Goal: Information Seeking & Learning: Find specific page/section

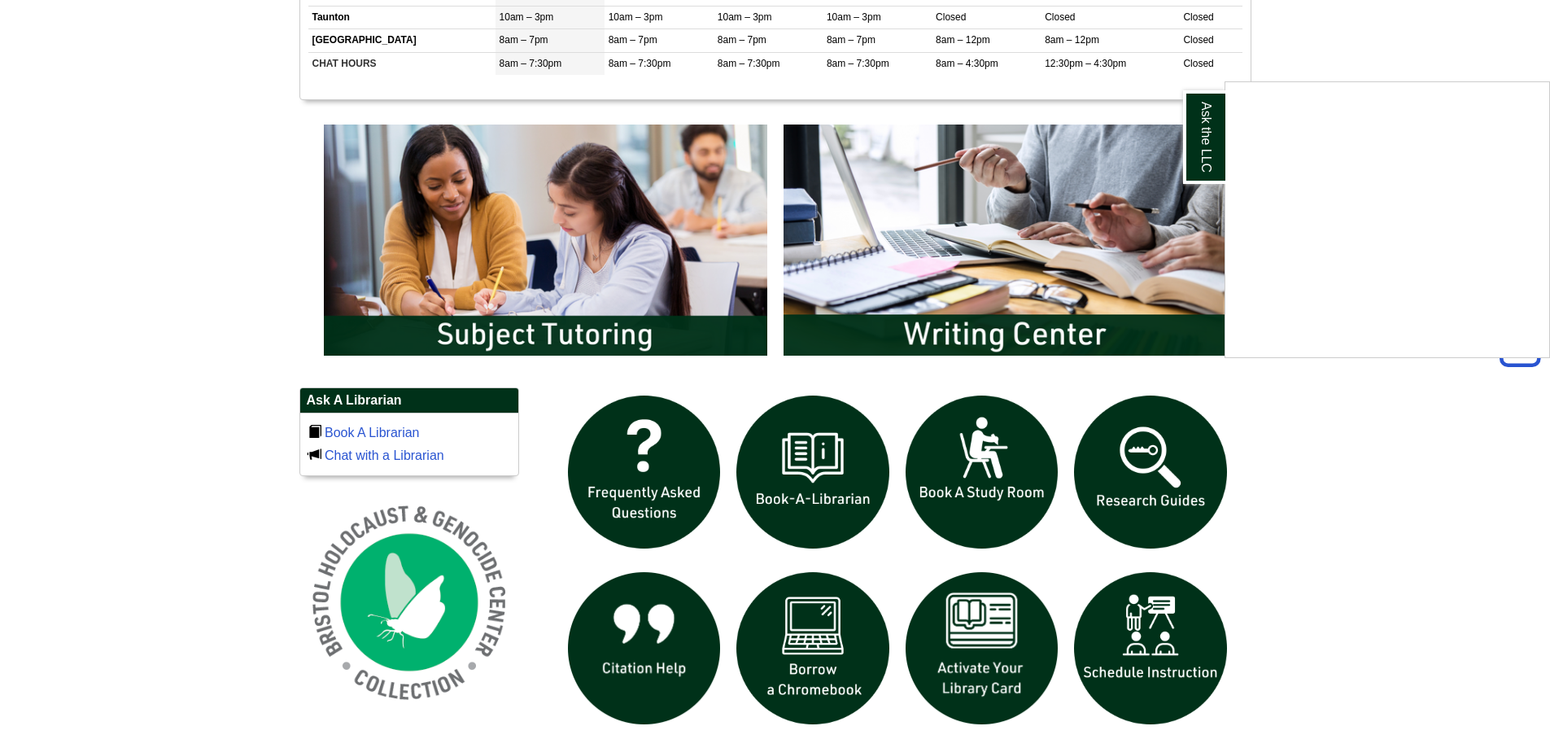
scroll to position [814, 0]
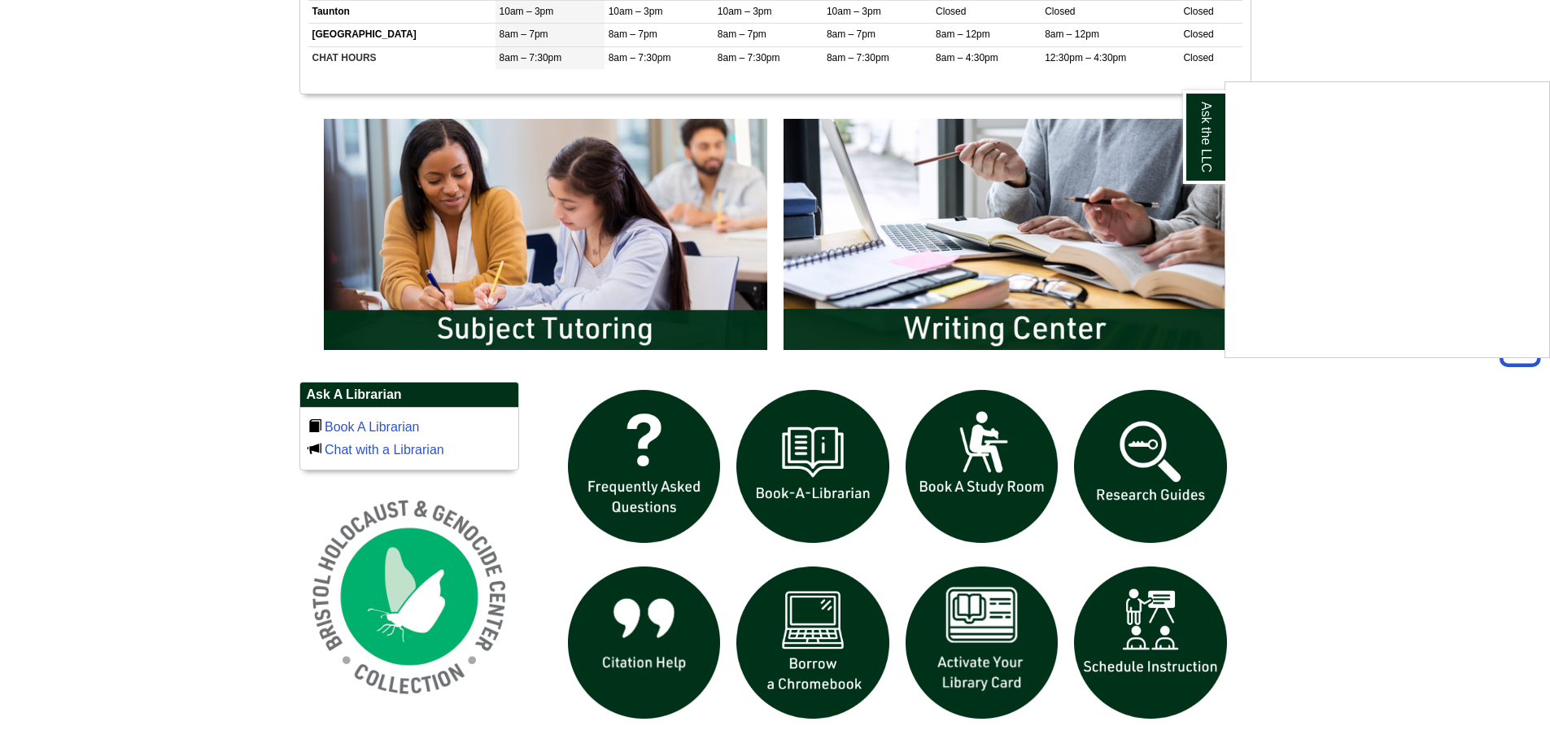
drag, startPoint x: 435, startPoint y: 216, endPoint x: 332, endPoint y: 246, distance: 107.6
click at [332, 246] on div "Ask the LLC" at bounding box center [775, 374] width 1550 height 748
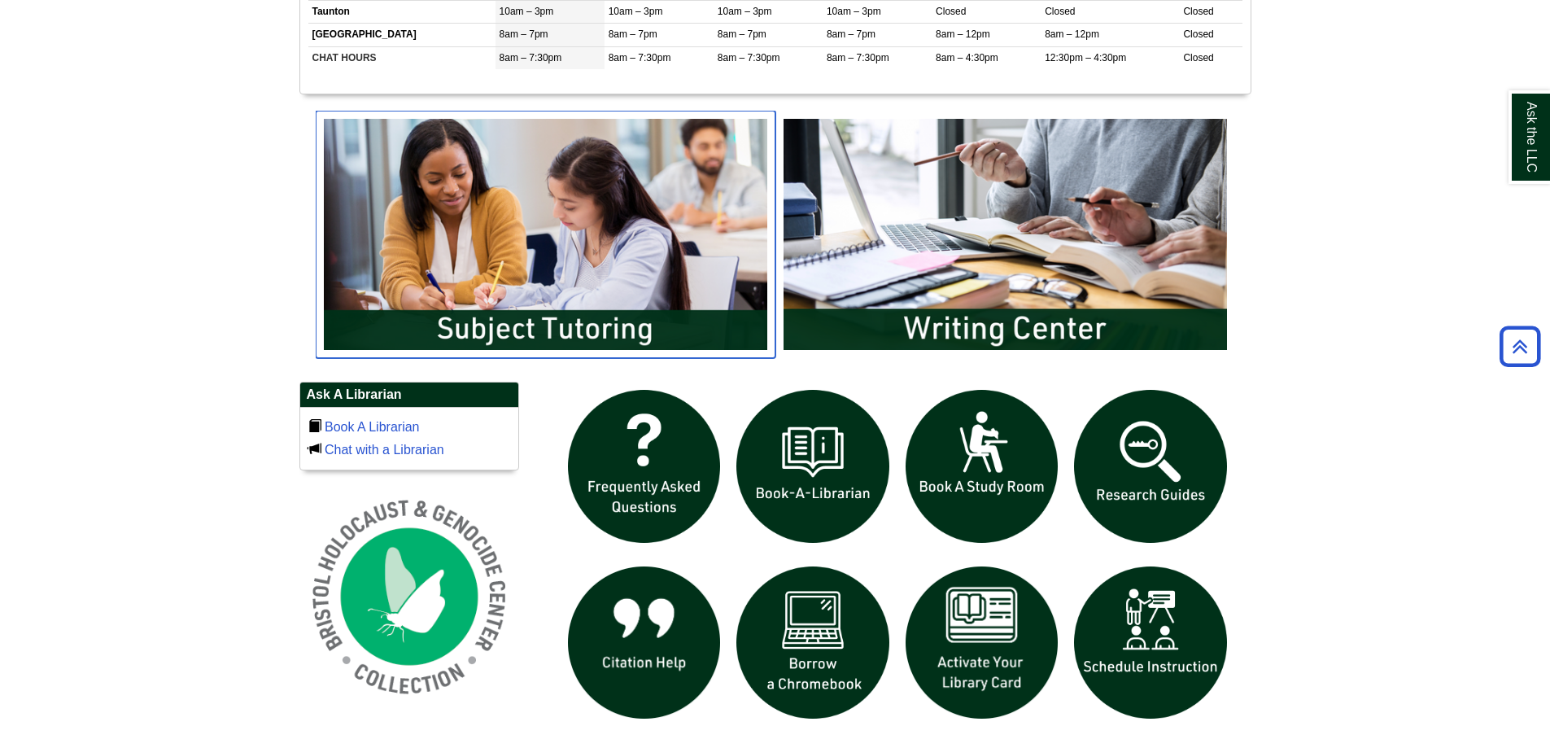
click at [484, 321] on img "slideshow" at bounding box center [546, 234] width 460 height 247
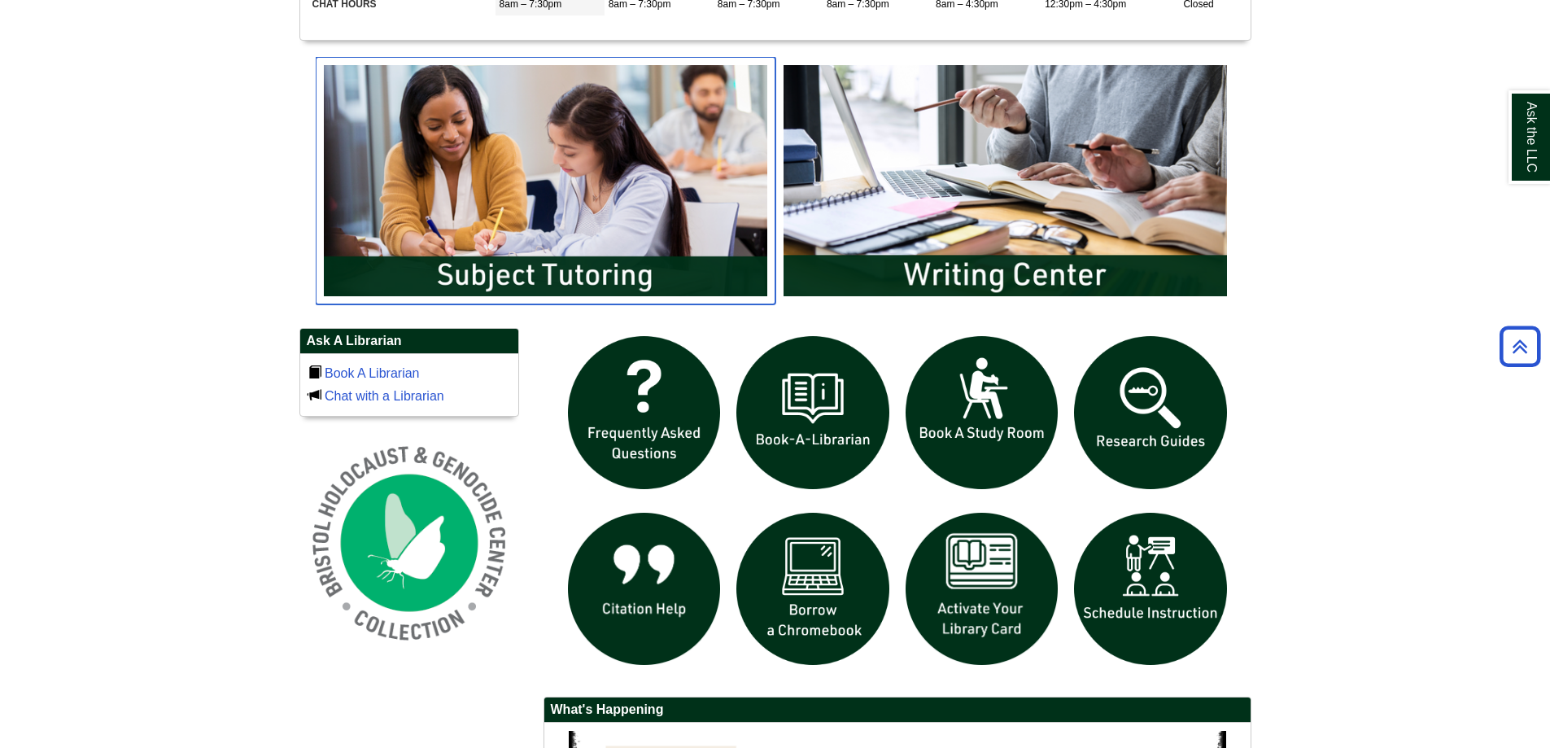
scroll to position [895, 0]
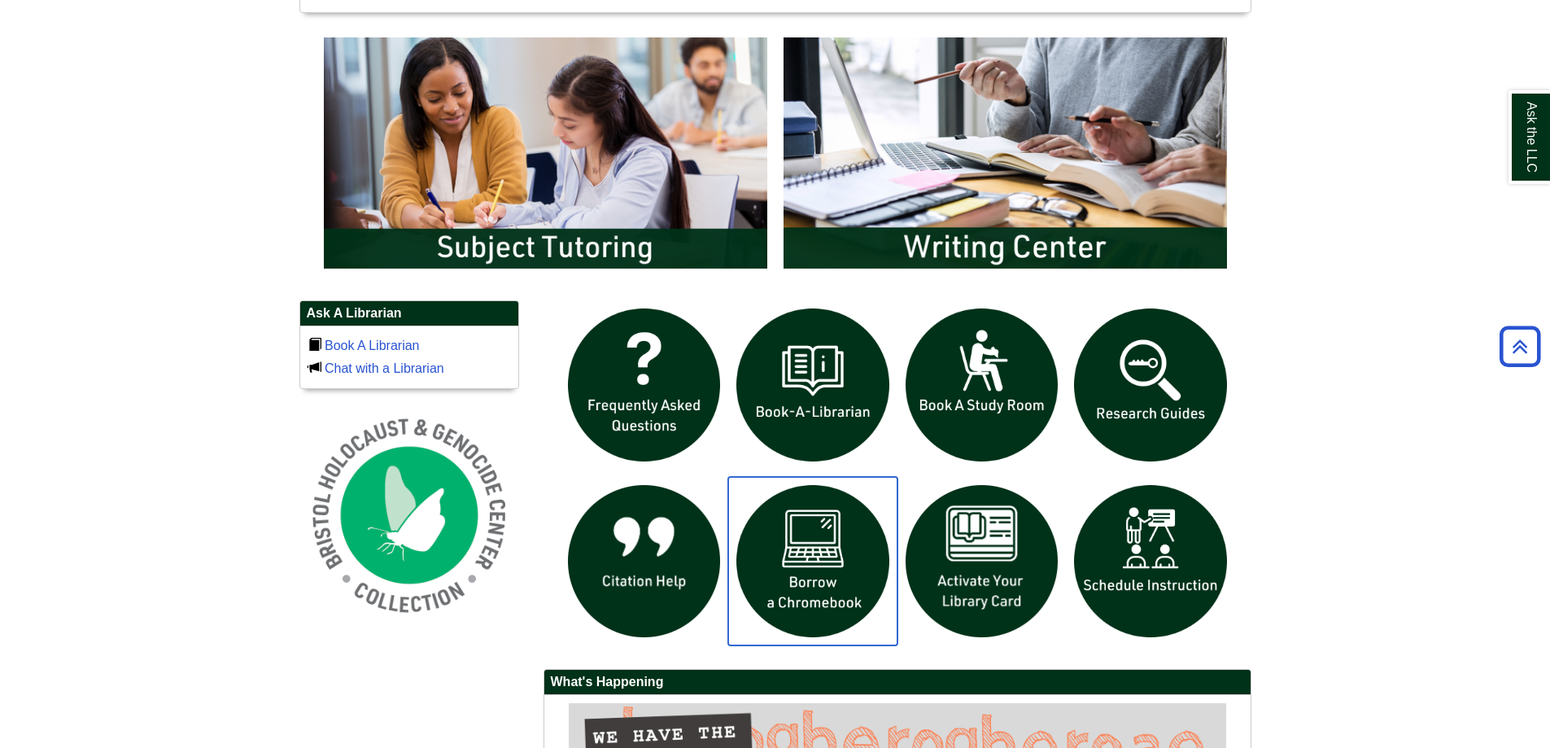
click at [801, 566] on img "slideshow" at bounding box center [812, 561] width 169 height 169
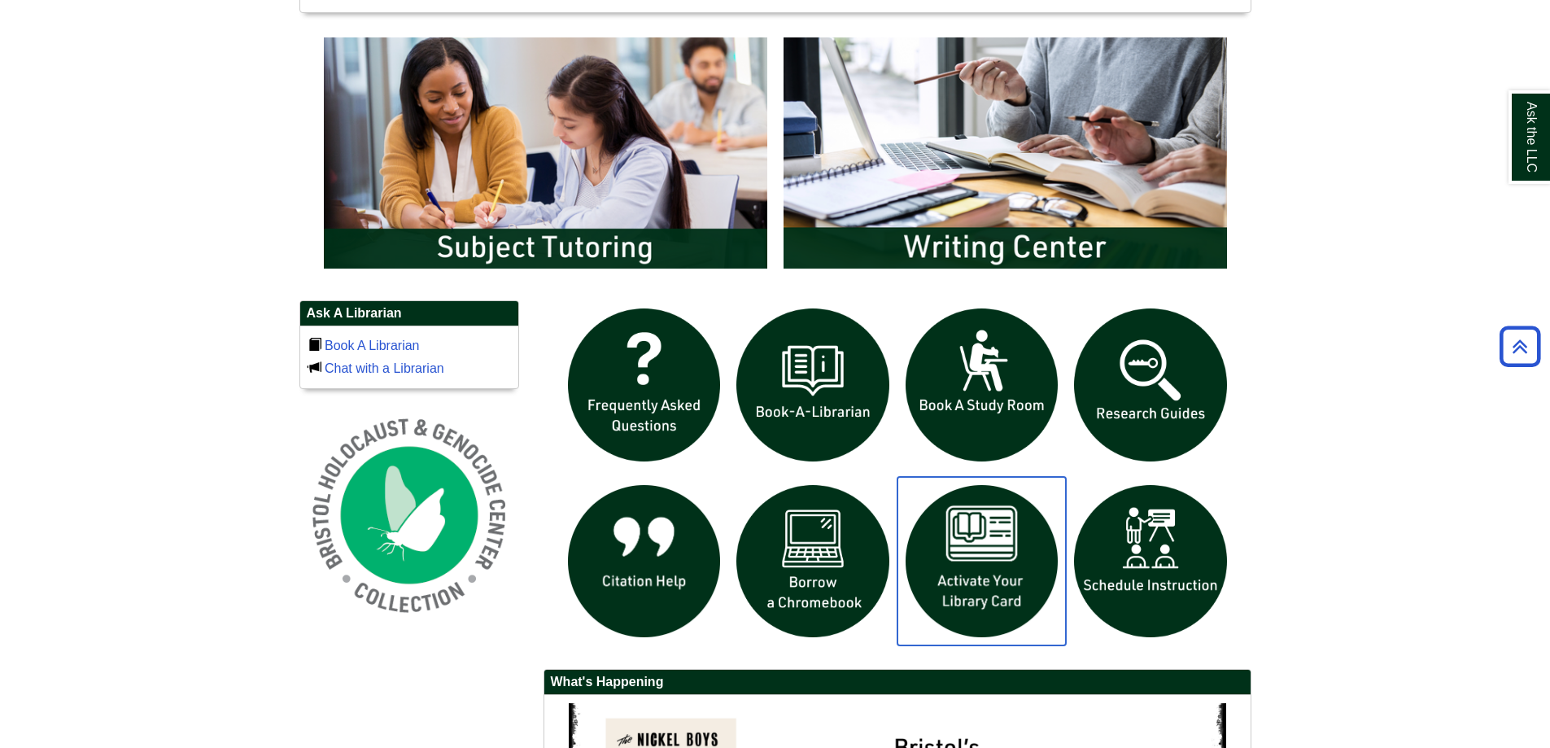
click at [1010, 571] on img "slideshow" at bounding box center [981, 561] width 169 height 169
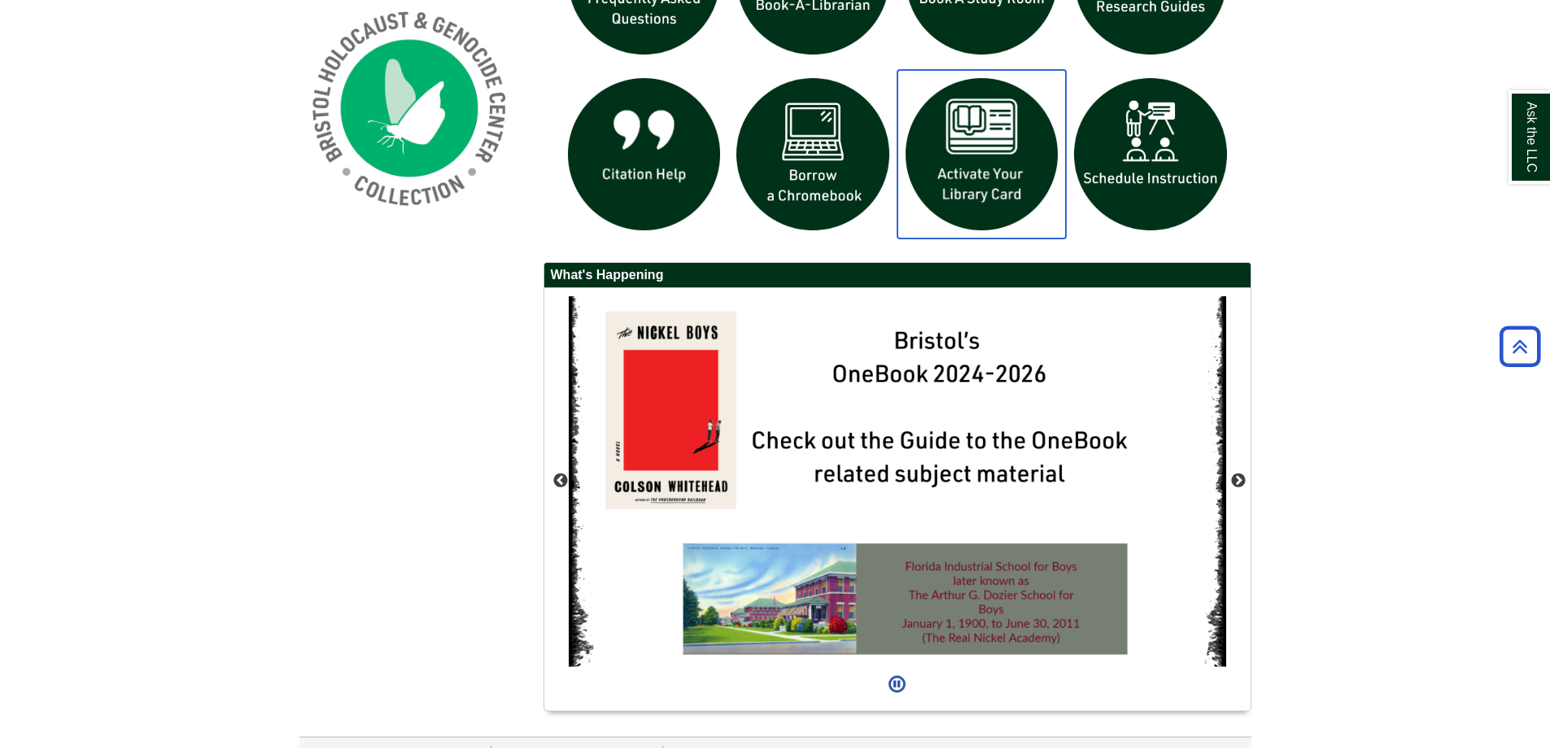
scroll to position [1332, 0]
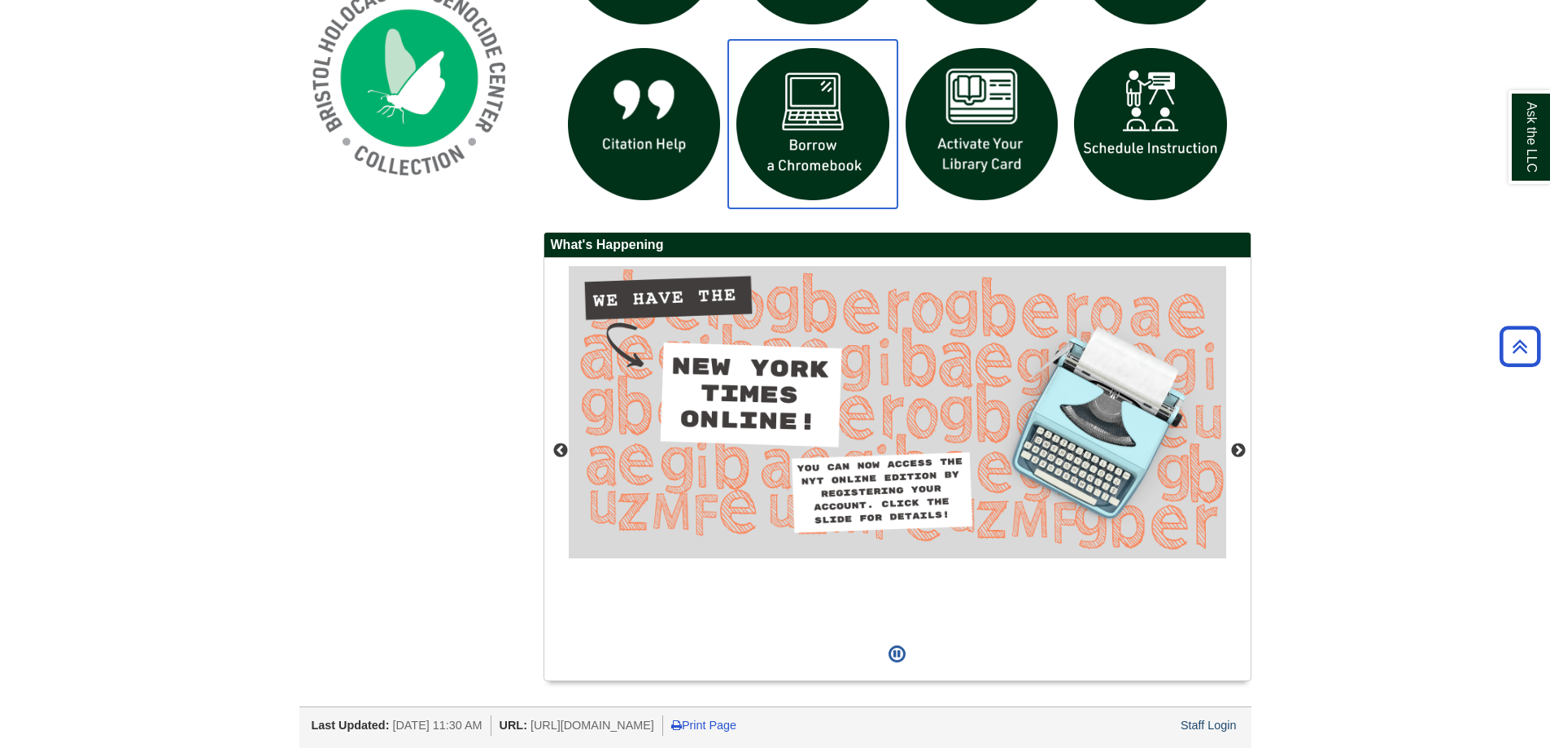
click at [826, 117] on img "slideshow" at bounding box center [812, 124] width 169 height 169
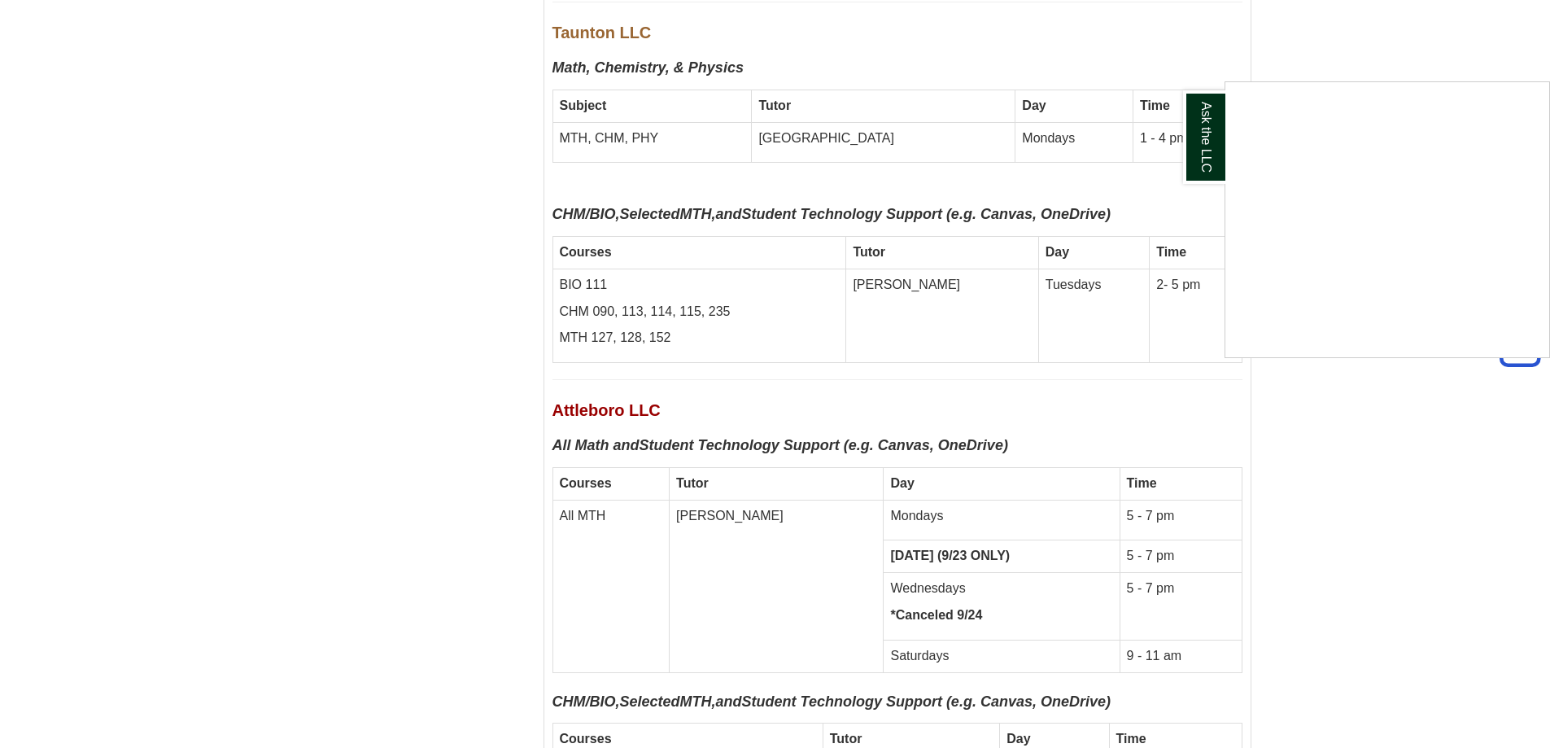
scroll to position [6997, 0]
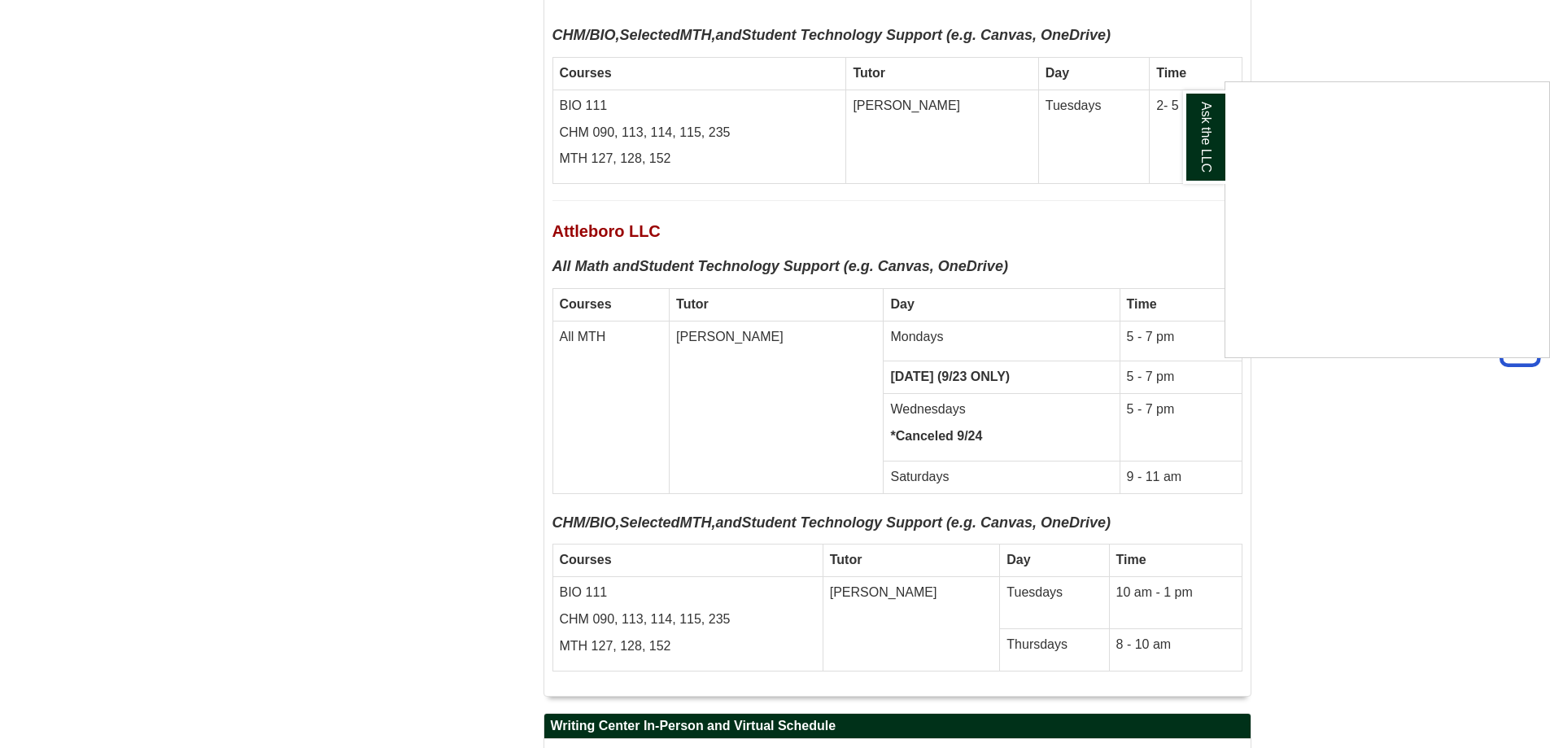
drag, startPoint x: 570, startPoint y: 245, endPoint x: 738, endPoint y: 247, distance: 167.6
click at [738, 247] on div "Ask the LLC" at bounding box center [775, 374] width 1550 height 748
click at [890, 328] on p "Mondays" at bounding box center [1001, 337] width 222 height 19
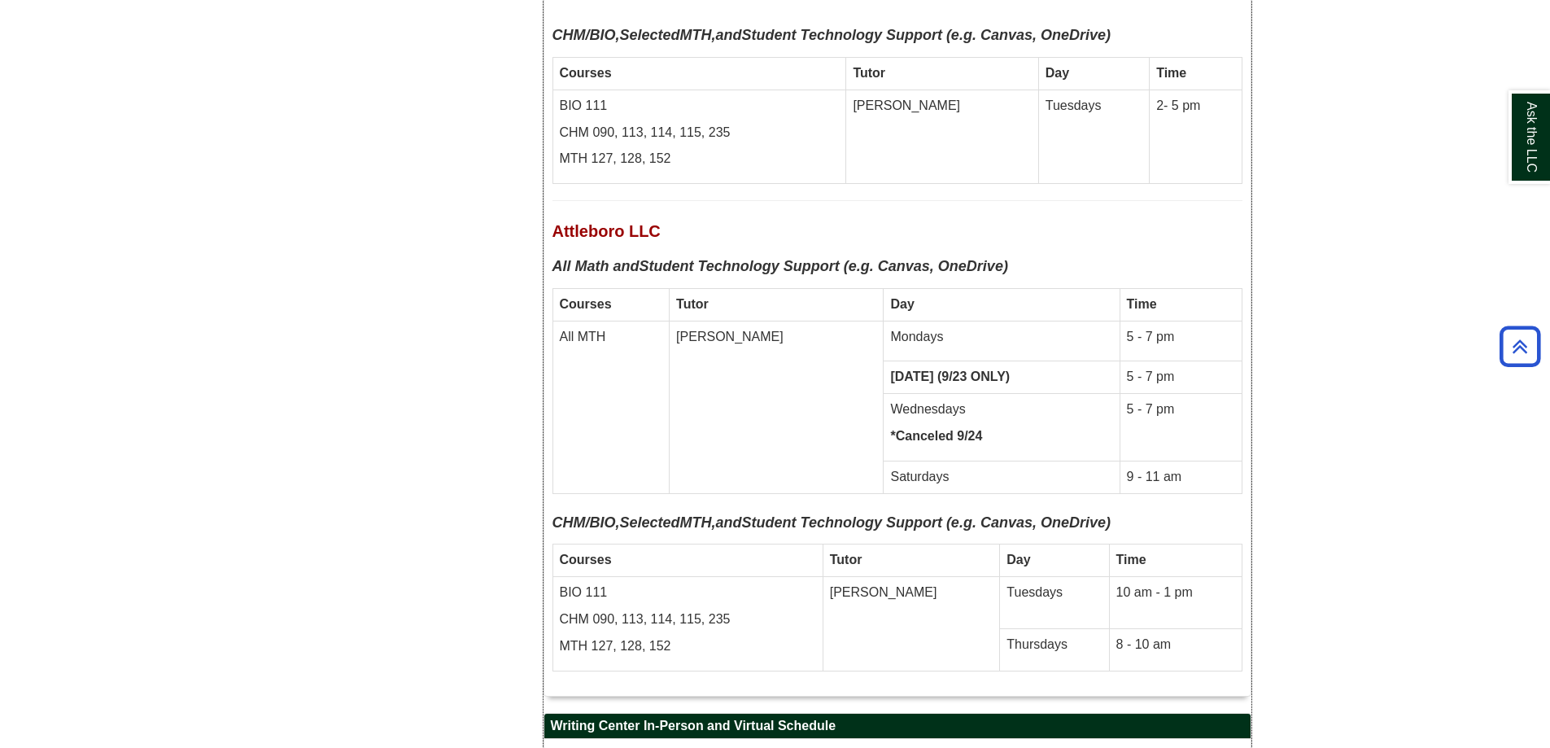
click at [742, 321] on td "Amy" at bounding box center [777, 407] width 214 height 172
click at [890, 400] on p "Wednesdays" at bounding box center [1001, 409] width 222 height 19
click at [727, 321] on td "Amy" at bounding box center [777, 407] width 214 height 172
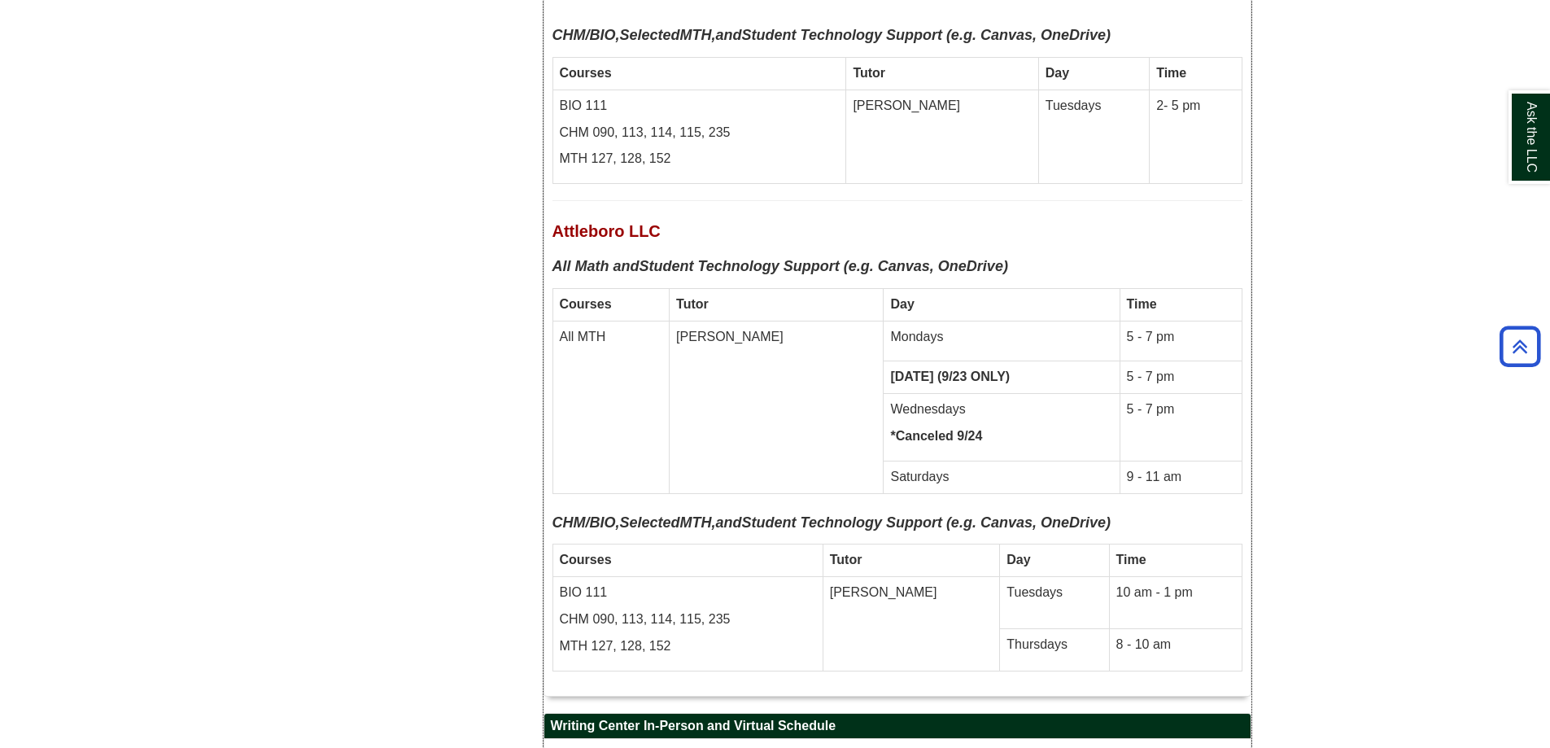
click at [884, 461] on td "Saturdays" at bounding box center [1002, 477] width 236 height 33
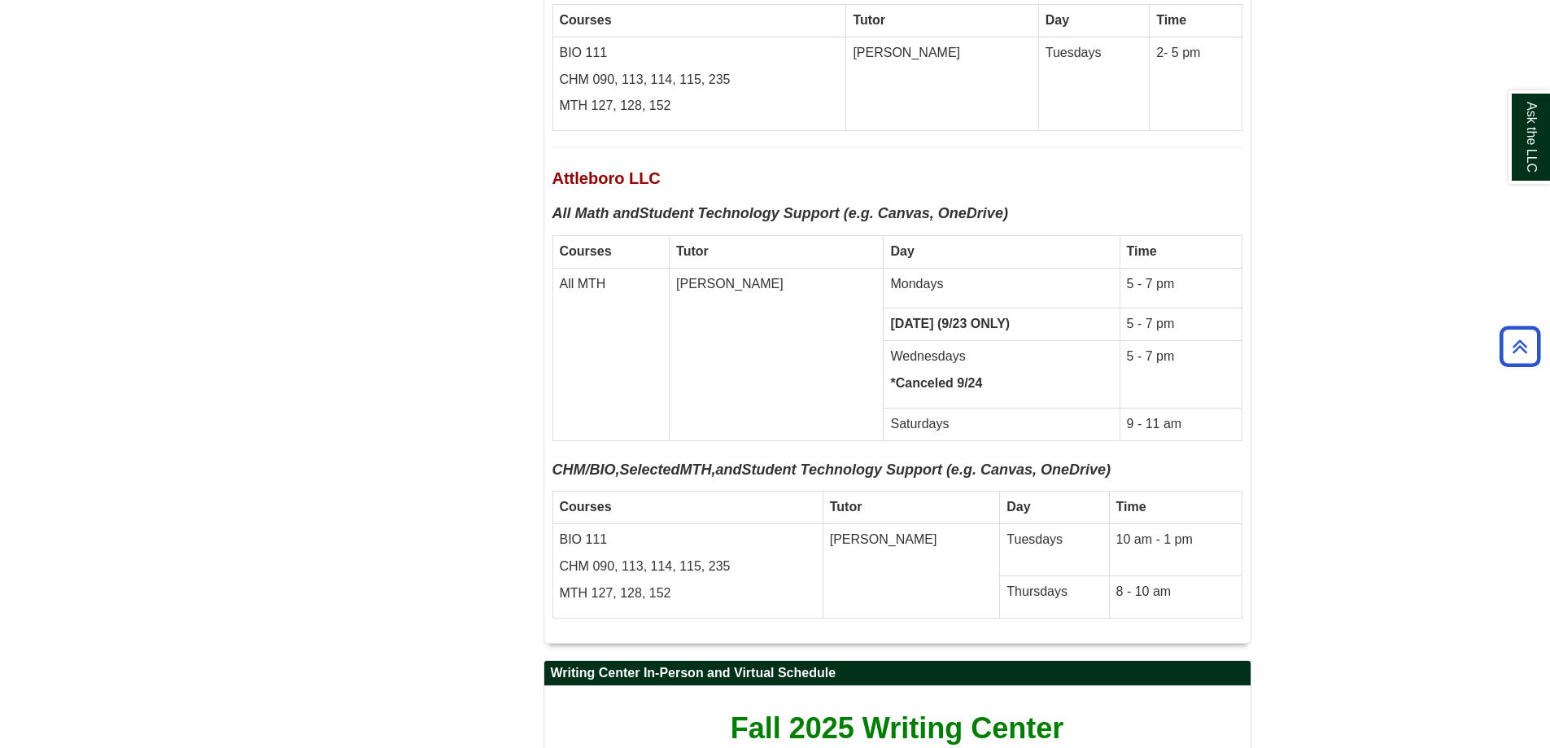
scroll to position [7079, 0]
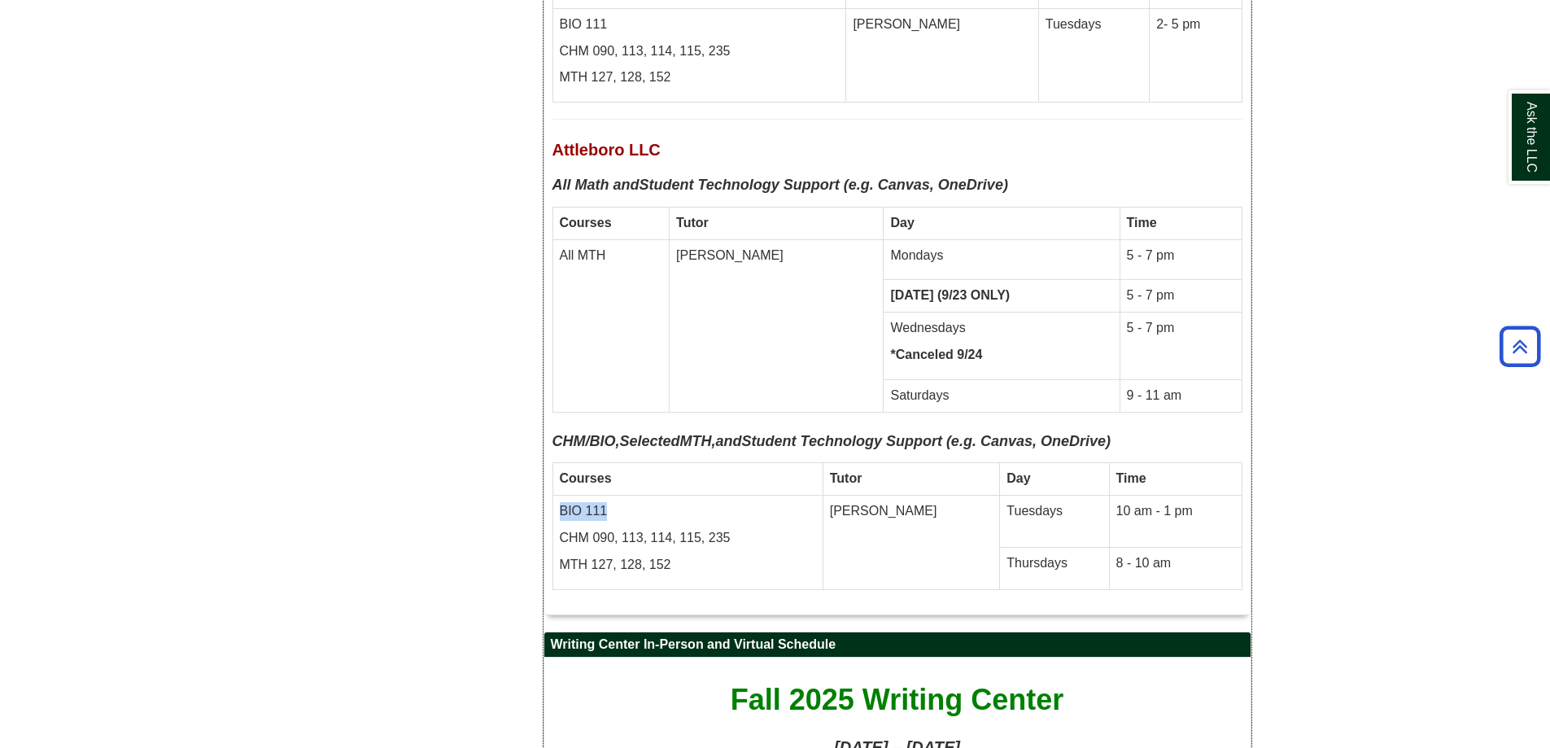
drag, startPoint x: 561, startPoint y: 416, endPoint x: 649, endPoint y: 416, distance: 87.9
click at [618, 502] on p "BIO 111" at bounding box center [688, 511] width 256 height 19
click at [727, 495] on td "BIO 111 CHM 090, 113, 114, 115, 235 MTH 127, 128, 152" at bounding box center [687, 542] width 270 height 94
drag, startPoint x: 964, startPoint y: 421, endPoint x: 1156, endPoint y: 430, distance: 192.2
click at [1155, 495] on tr "BIO 111 CHM 090, 113, 114, 115, 235 MTH 127, 128, 152 Melissa Tuesdays 10 am - …" at bounding box center [896, 521] width 689 height 52
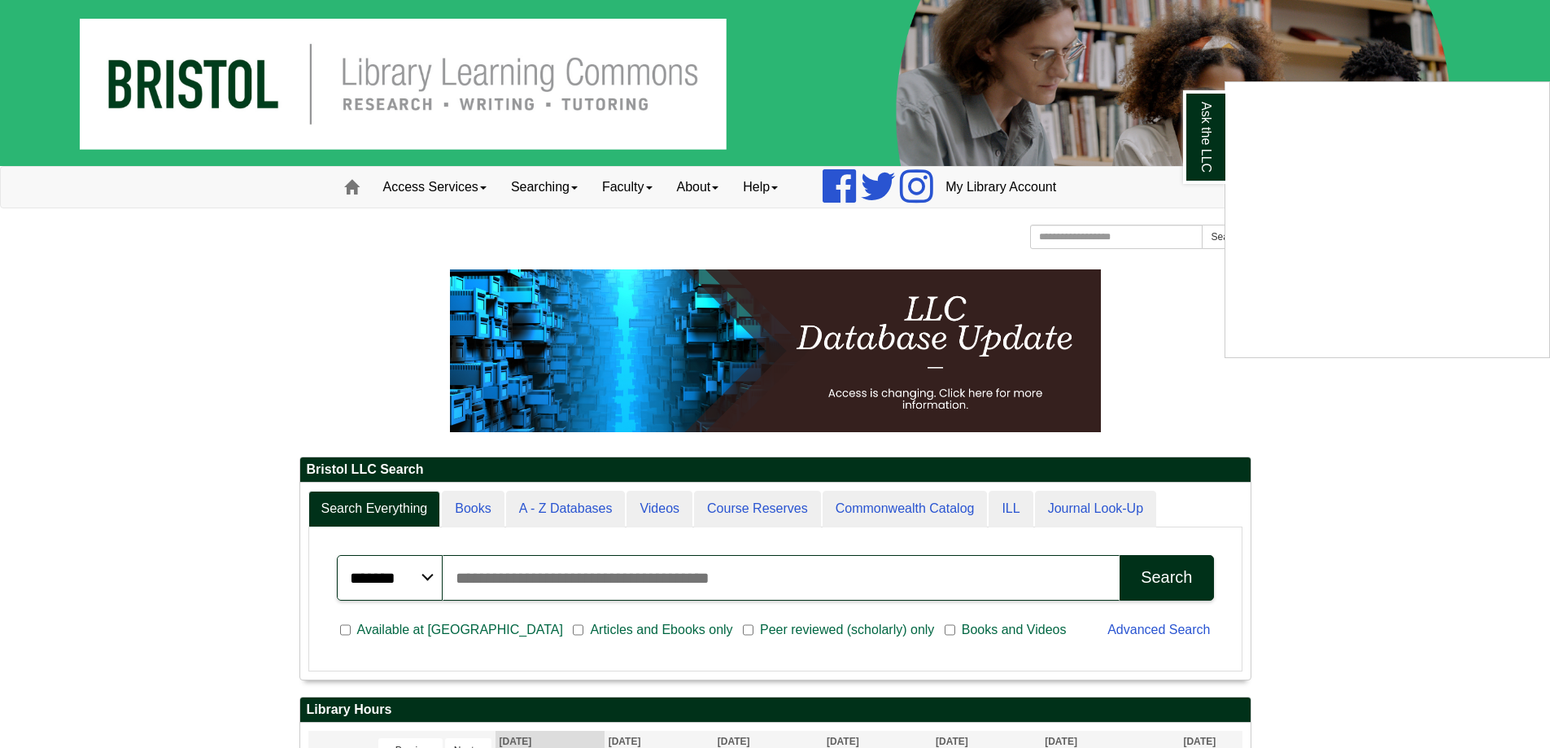
click at [1154, 316] on div "Ask the LLC" at bounding box center [775, 374] width 1550 height 748
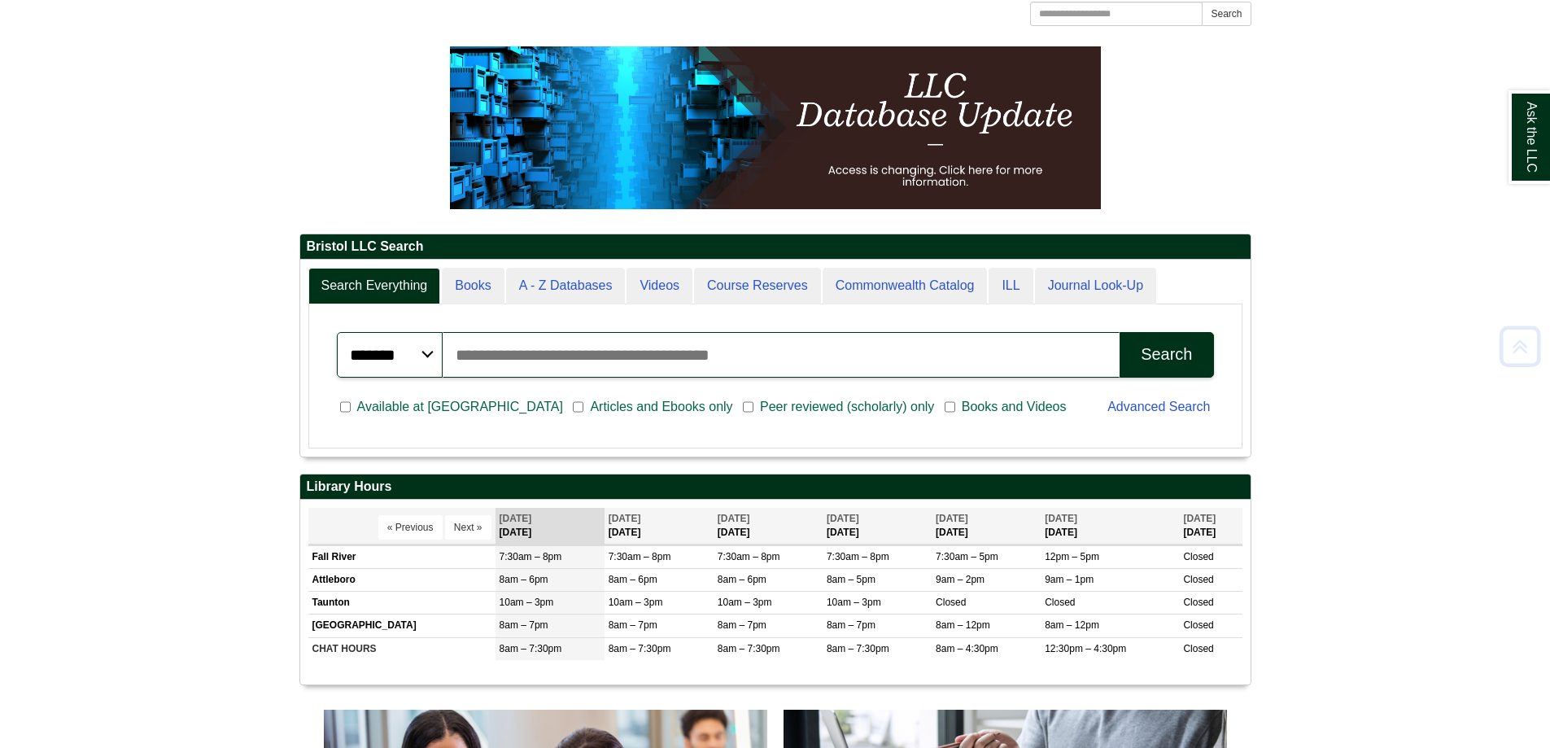
scroll to position [81, 0]
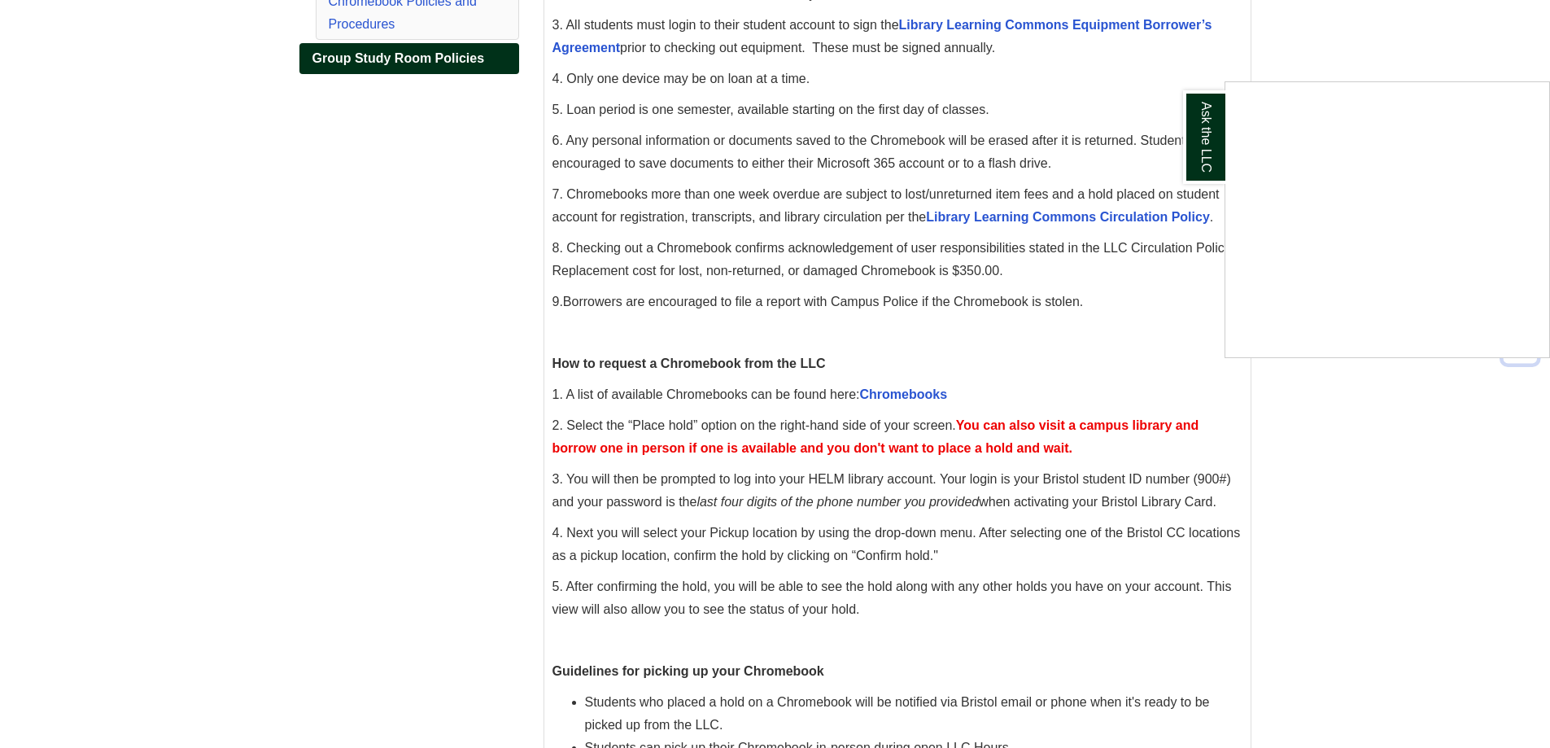
scroll to position [407, 0]
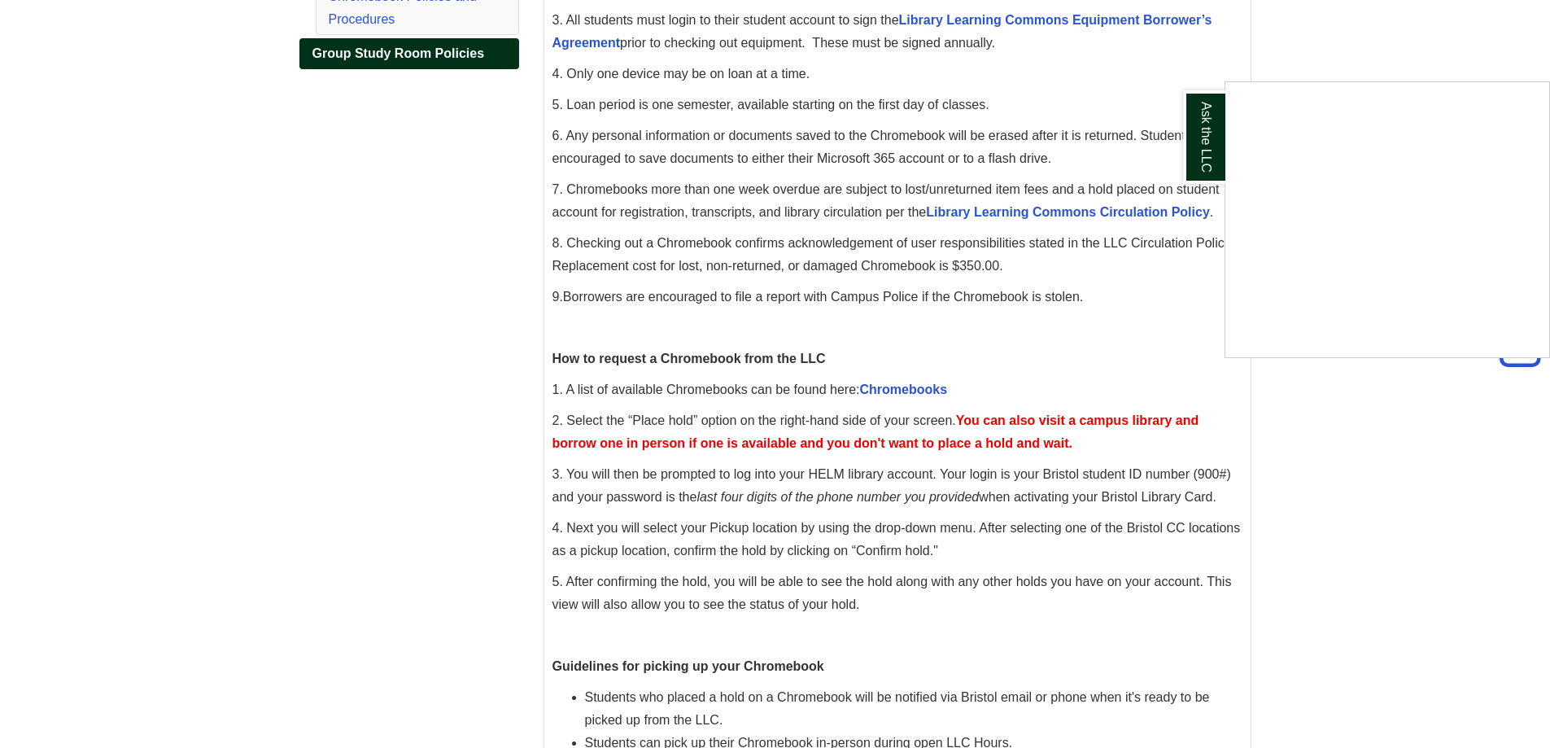
drag, startPoint x: 723, startPoint y: 392, endPoint x: 784, endPoint y: 390, distance: 61.1
click at [784, 390] on div "Ask the LLC" at bounding box center [775, 374] width 1550 height 748
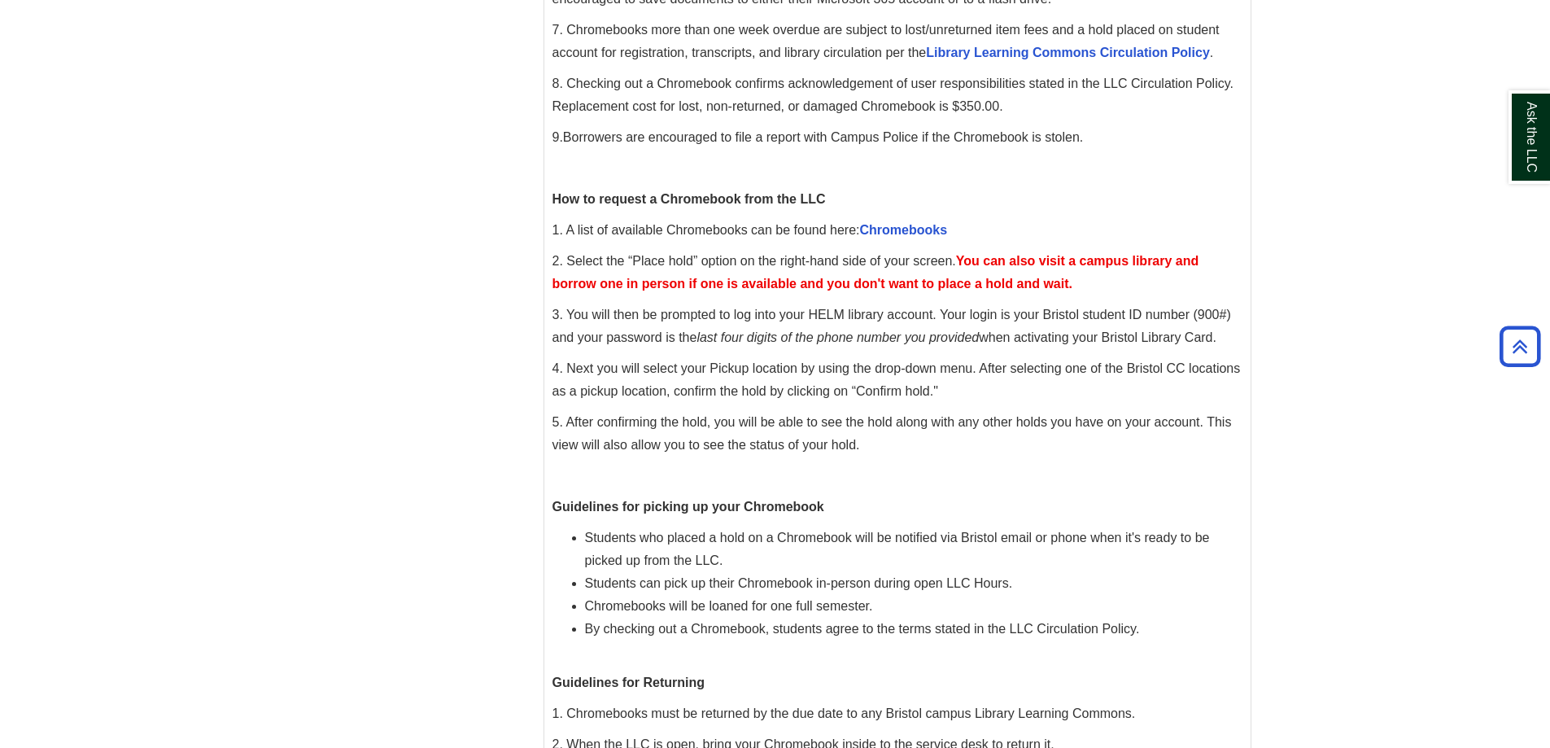
scroll to position [651, 0]
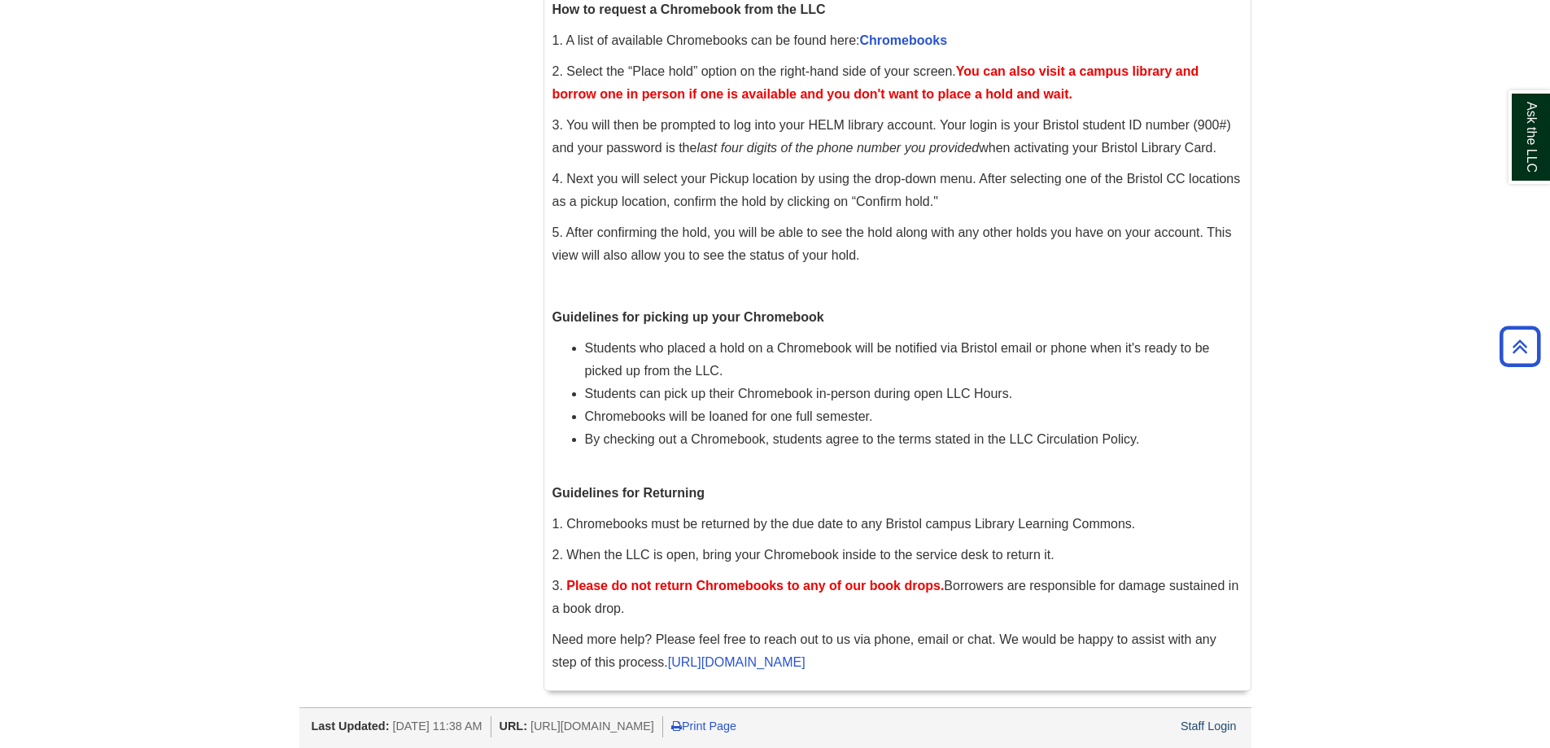
scroll to position [757, 0]
